Goal: Information Seeking & Learning: Check status

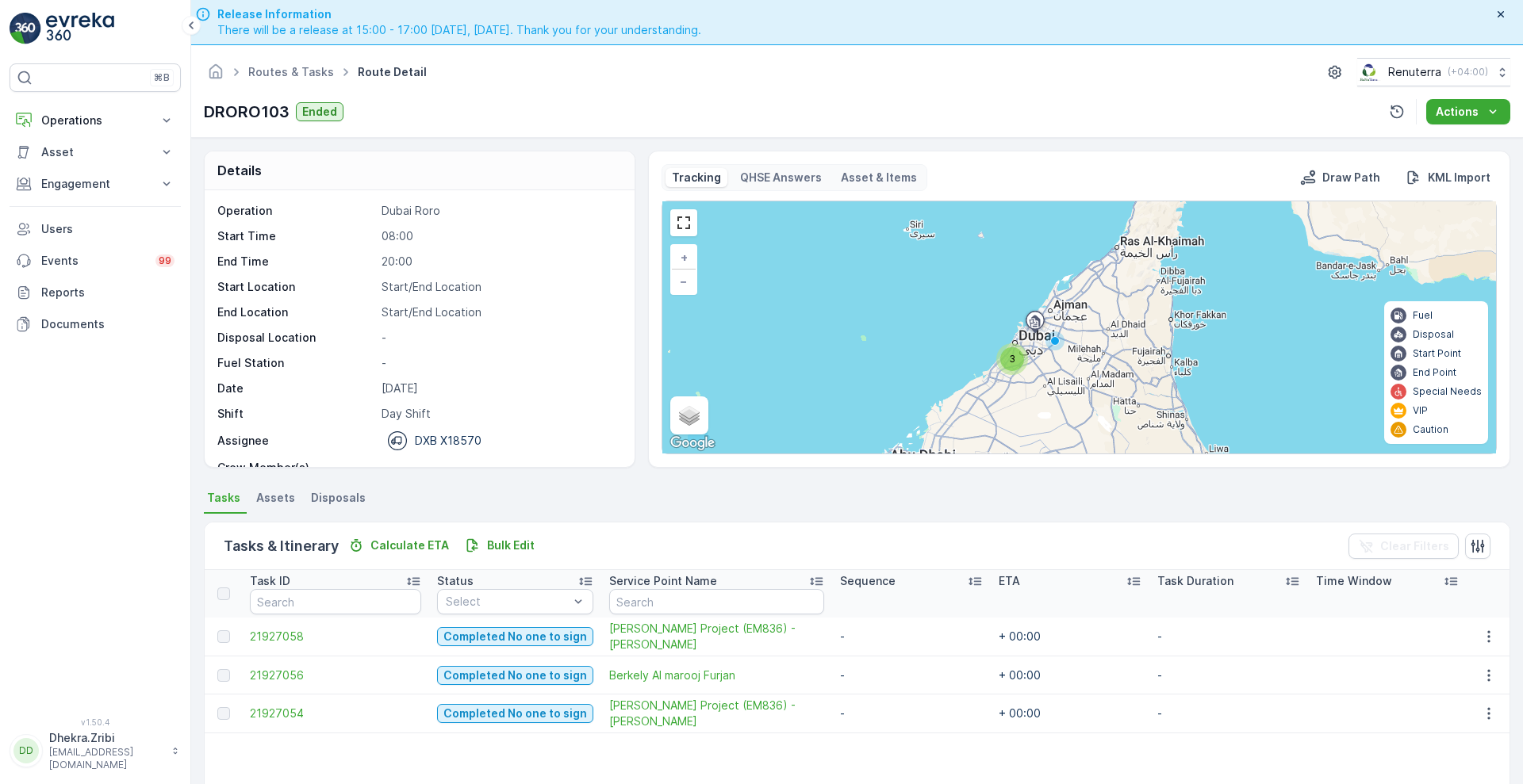
scroll to position [50, 0]
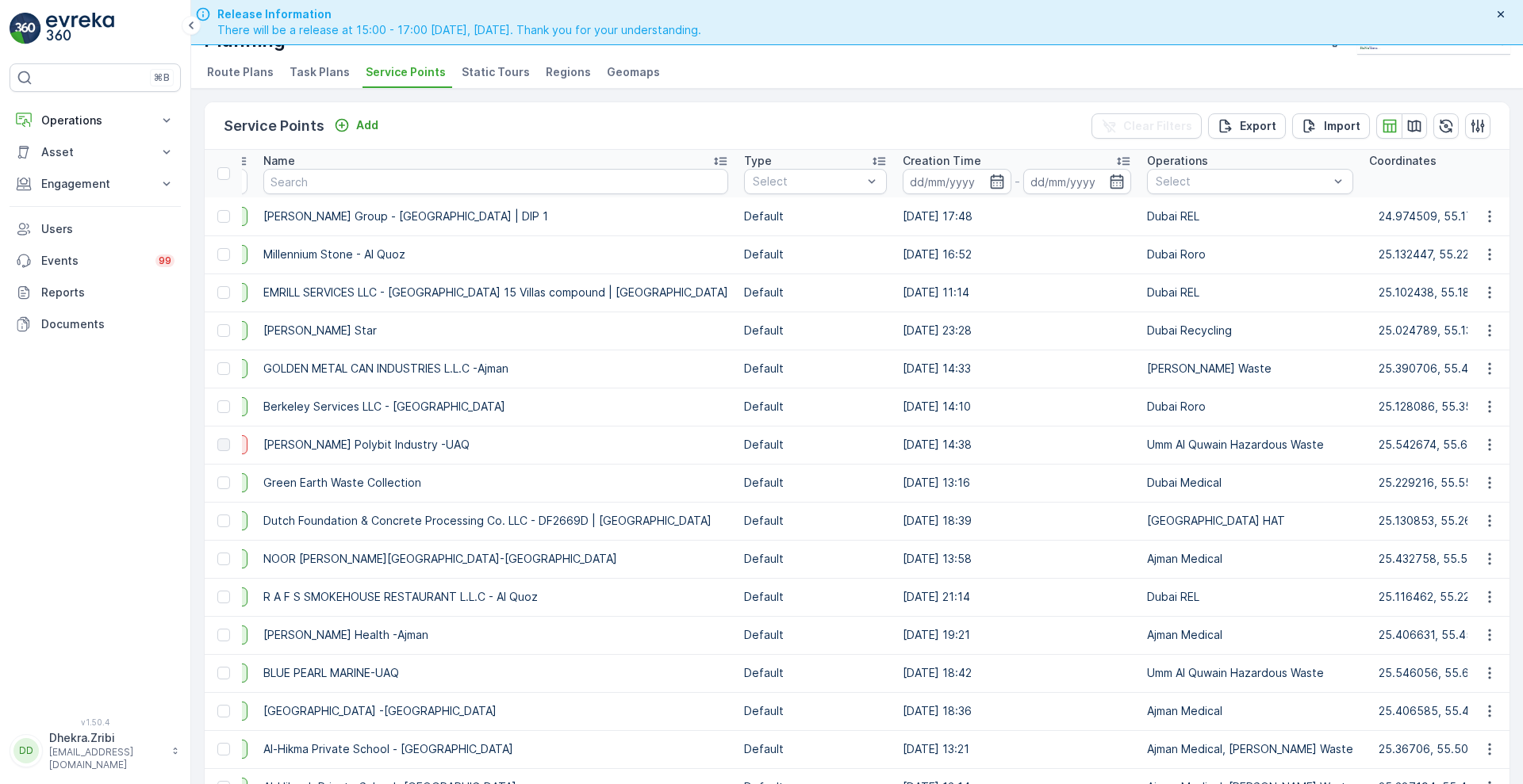
scroll to position [0, 302]
click at [991, 181] on icon "button" at bounding box center [998, 181] width 16 height 16
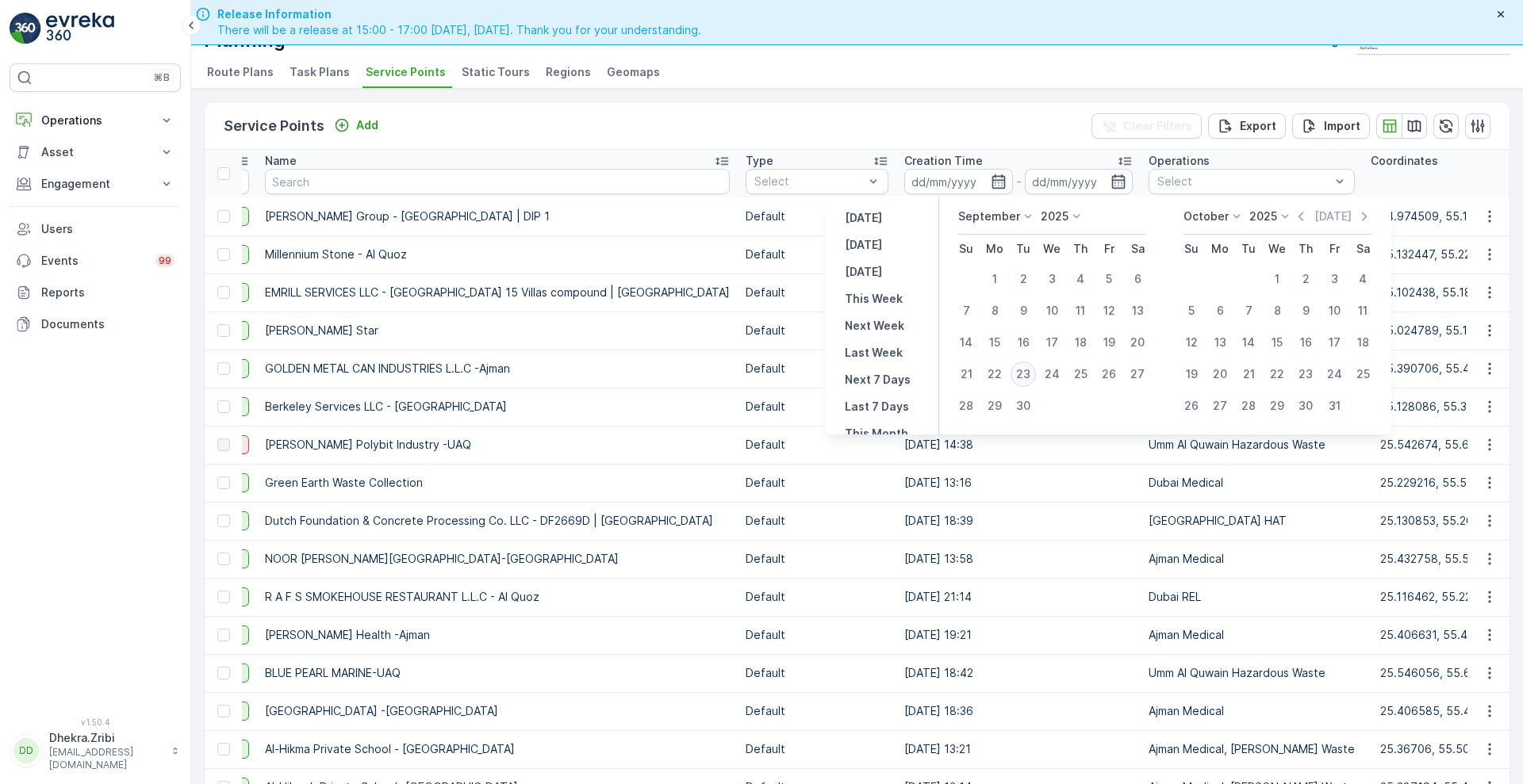
click at [1028, 373] on div "23" at bounding box center [1023, 374] width 26 height 26
type input "23.09.2025"
click at [1028, 373] on div "23" at bounding box center [1023, 374] width 26 height 26
type input "23.09.2025"
click at [1028, 373] on div "23" at bounding box center [1023, 374] width 26 height 26
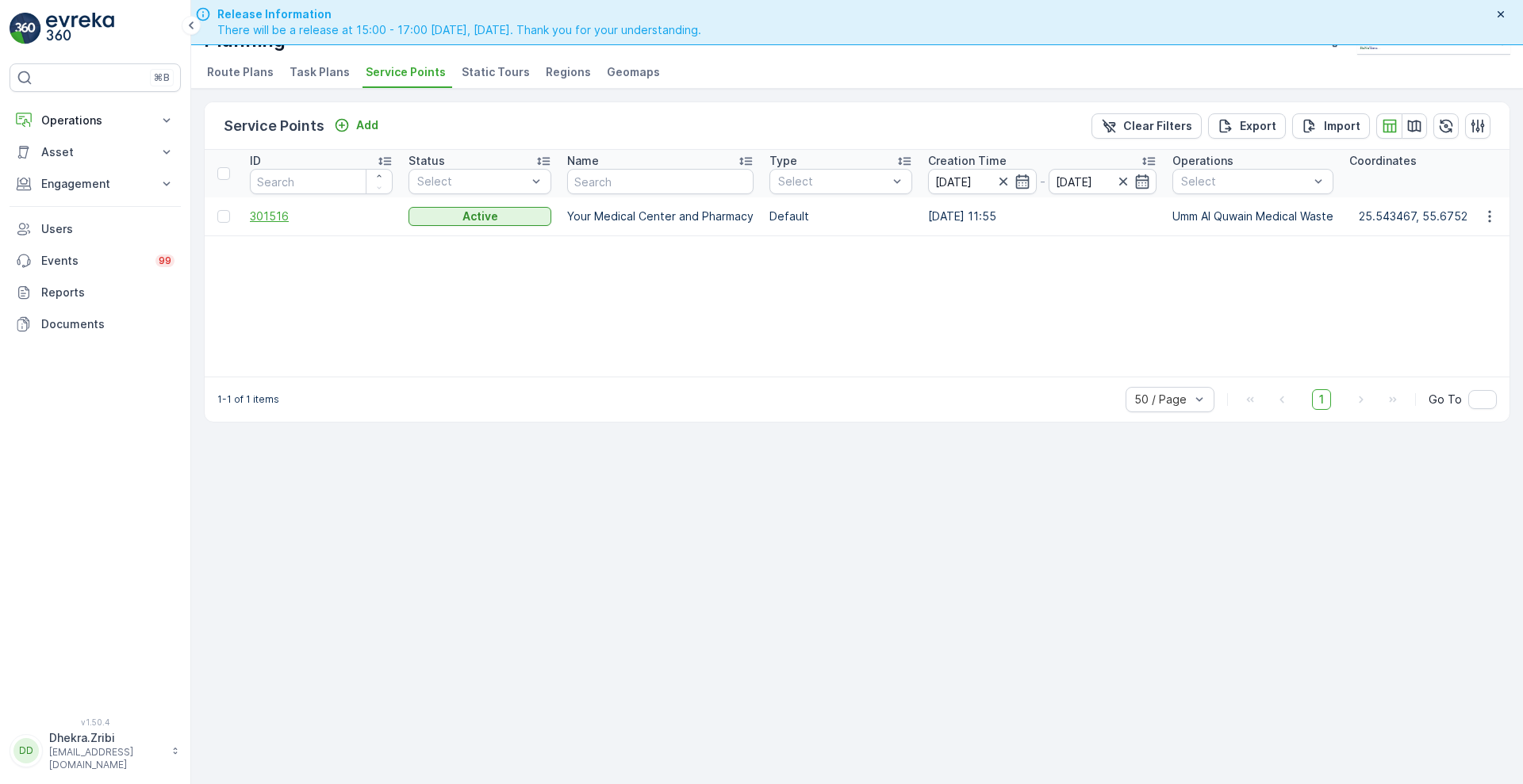
click at [254, 217] on span "301516" at bounding box center [321, 216] width 143 height 16
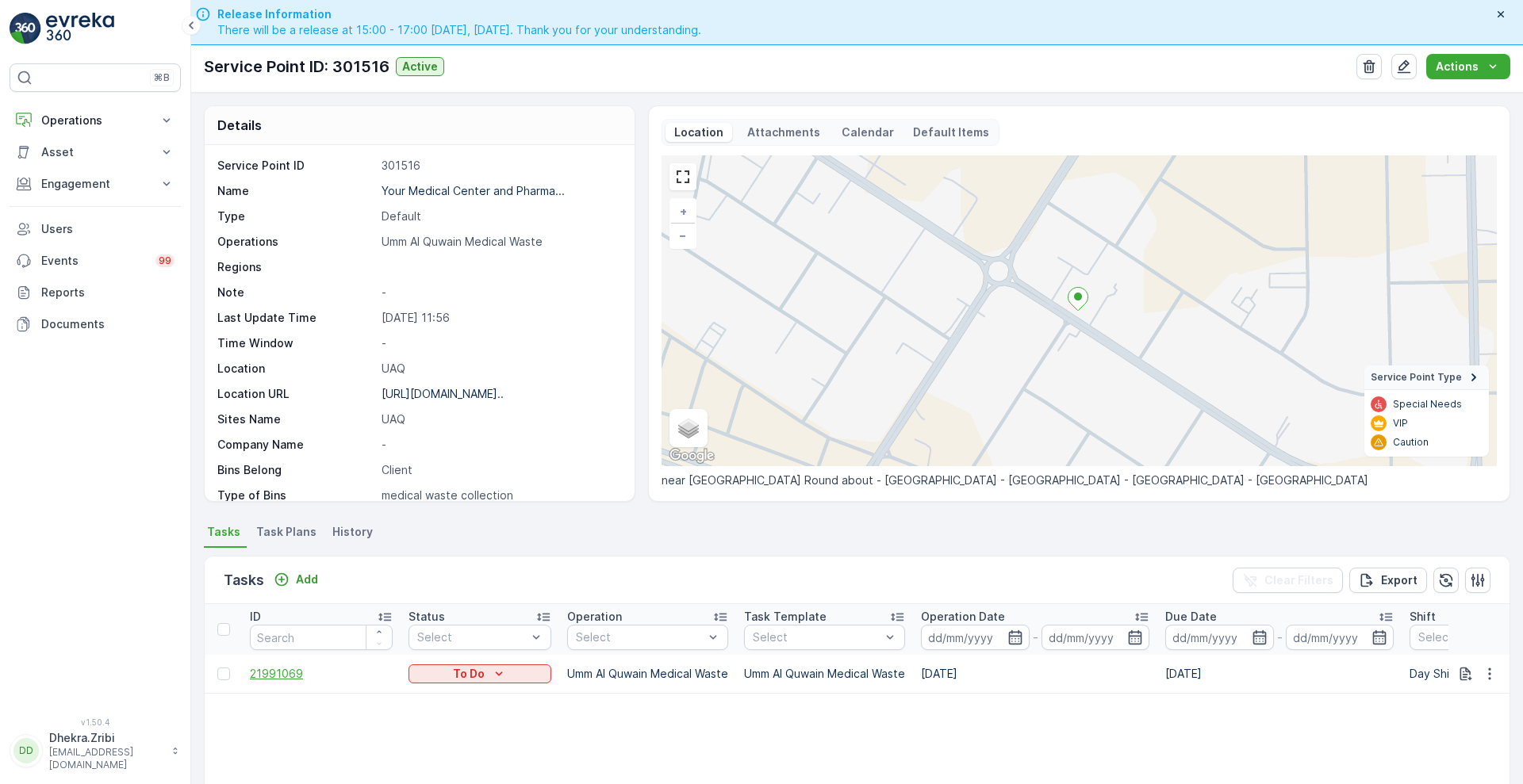
click at [266, 671] on span "21991069" at bounding box center [321, 673] width 143 height 16
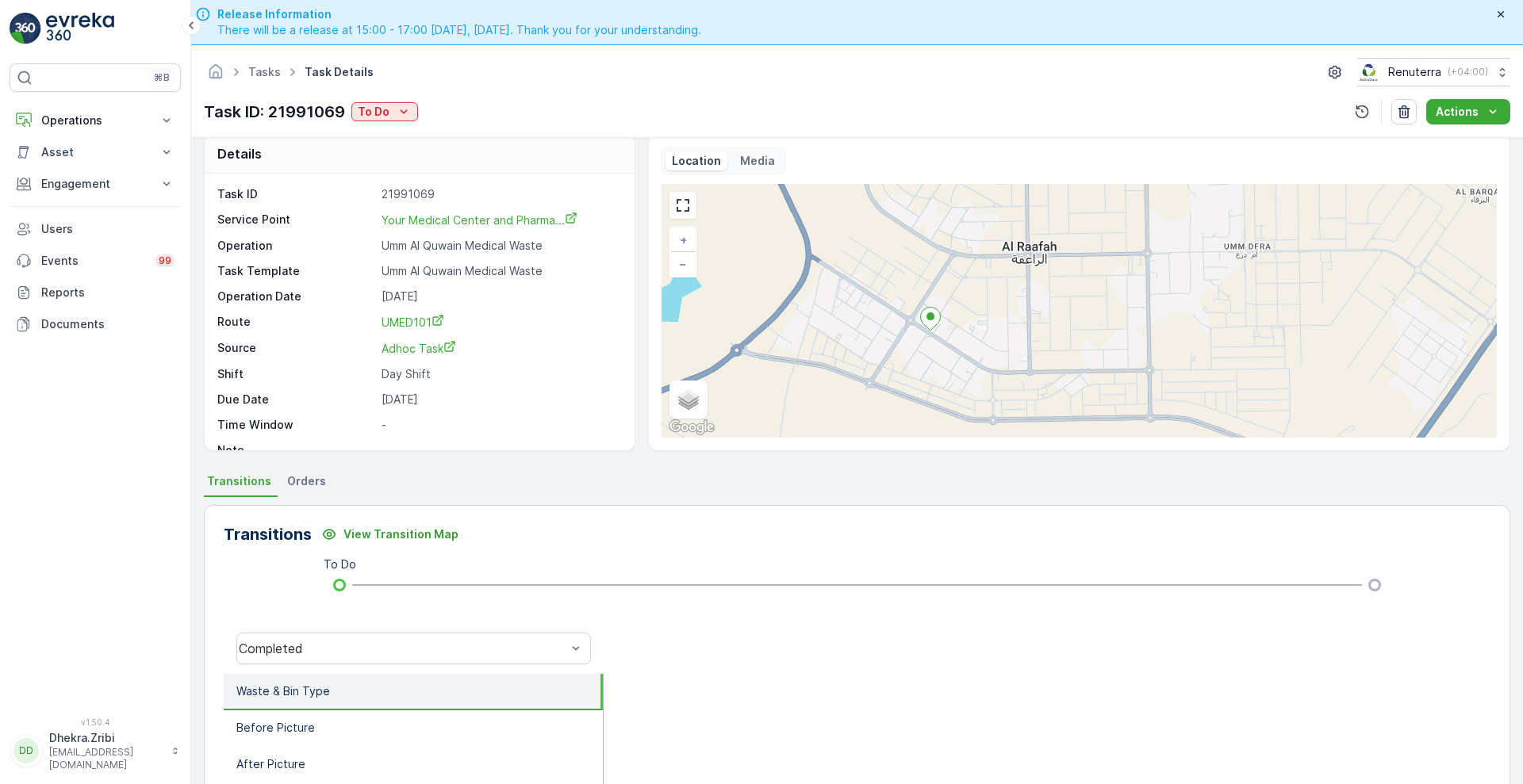
scroll to position [18, 0]
click at [167, 116] on icon at bounding box center [166, 120] width 16 height 16
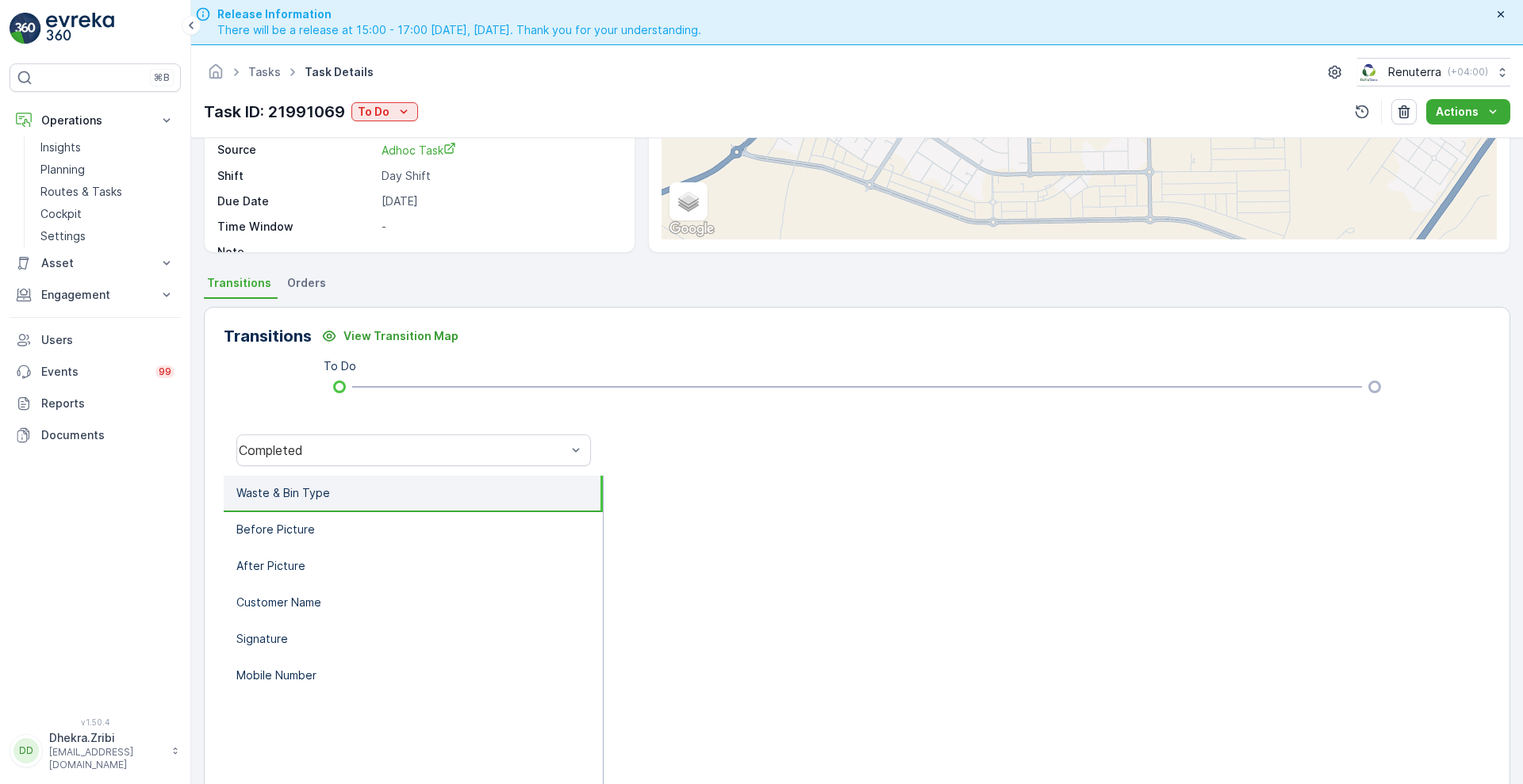
scroll to position [0, 0]
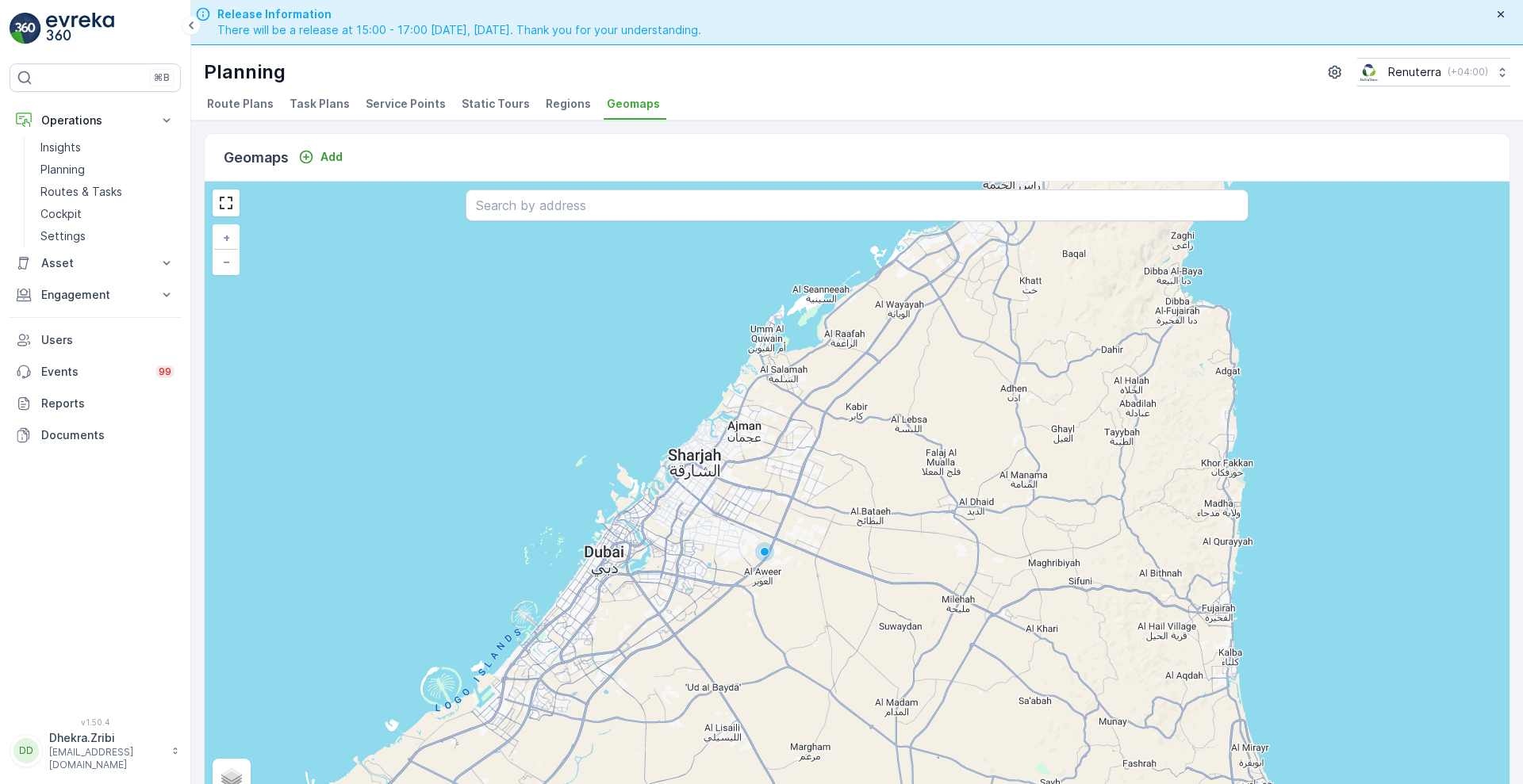
click at [394, 112] on li "Service Points" at bounding box center [407, 106] width 89 height 27
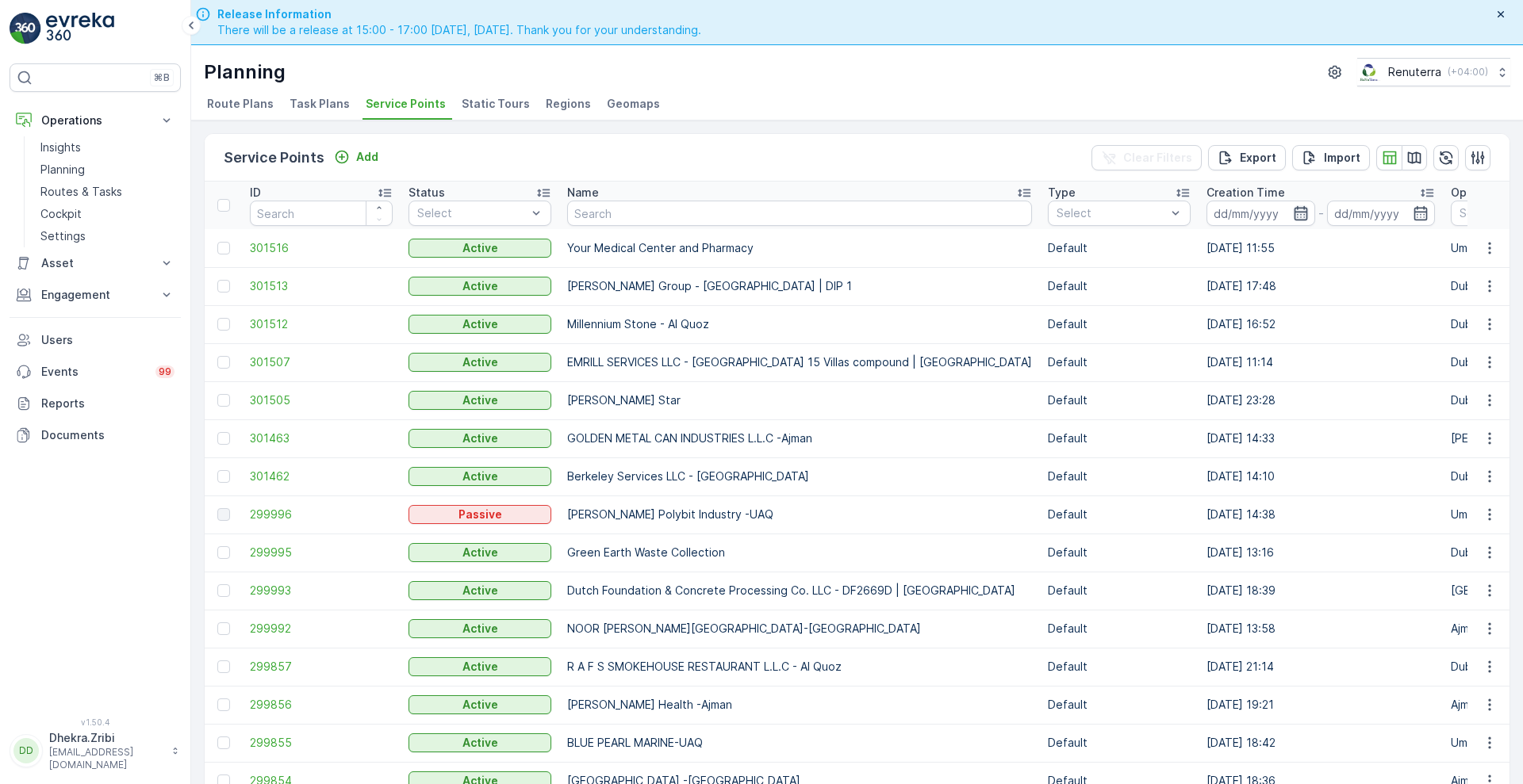
click at [1293, 217] on icon "button" at bounding box center [1301, 213] width 16 height 16
click at [309, 102] on span "Task Plans" at bounding box center [319, 103] width 60 height 16
